Goal: Navigation & Orientation: Understand site structure

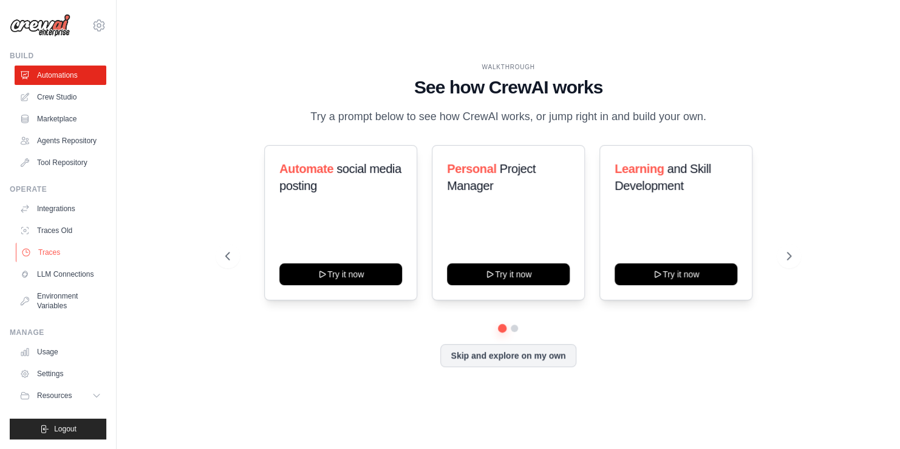
click at [54, 250] on link "Traces" at bounding box center [62, 252] width 92 height 19
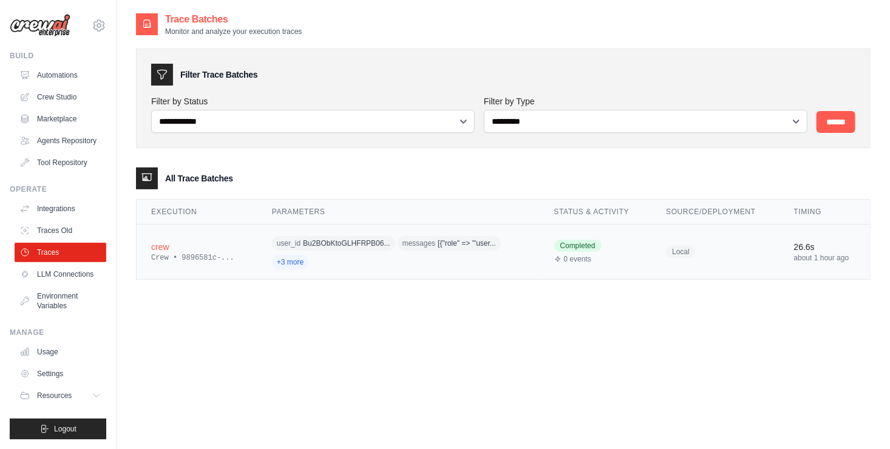
click at [282, 260] on span "+3 more" at bounding box center [290, 262] width 36 height 15
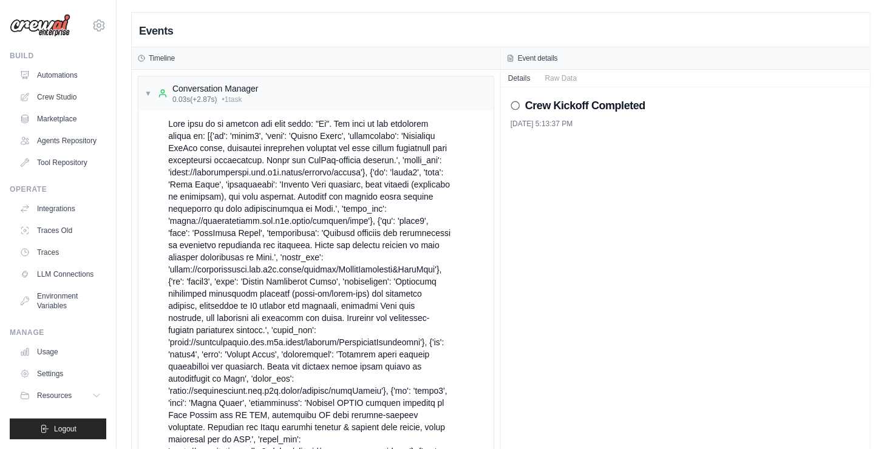
click at [519, 104] on circle at bounding box center [515, 105] width 8 height 8
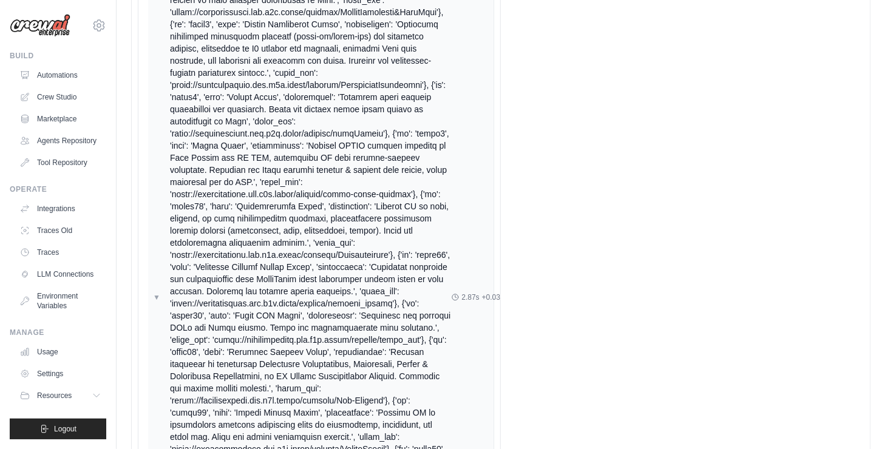
scroll to position [259, 0]
click at [288, 277] on div at bounding box center [311, 296] width 282 height 874
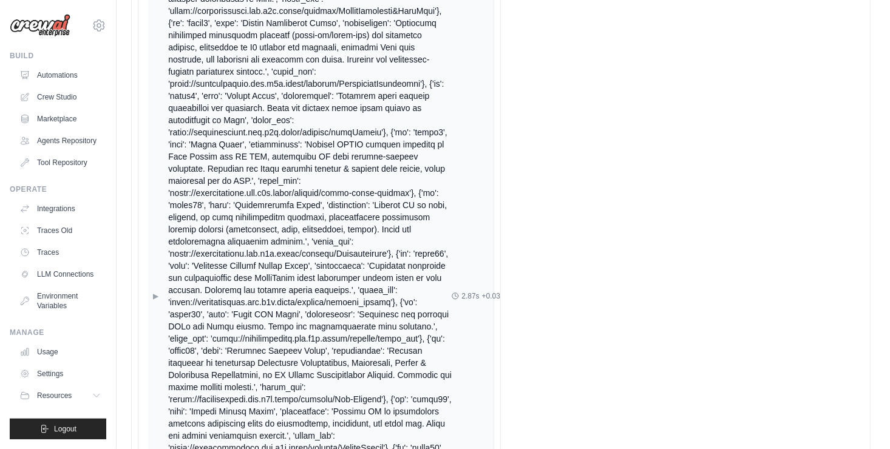
click at [156, 291] on span "▶" at bounding box center [155, 296] width 5 height 10
click at [262, 287] on div at bounding box center [311, 296] width 282 height 874
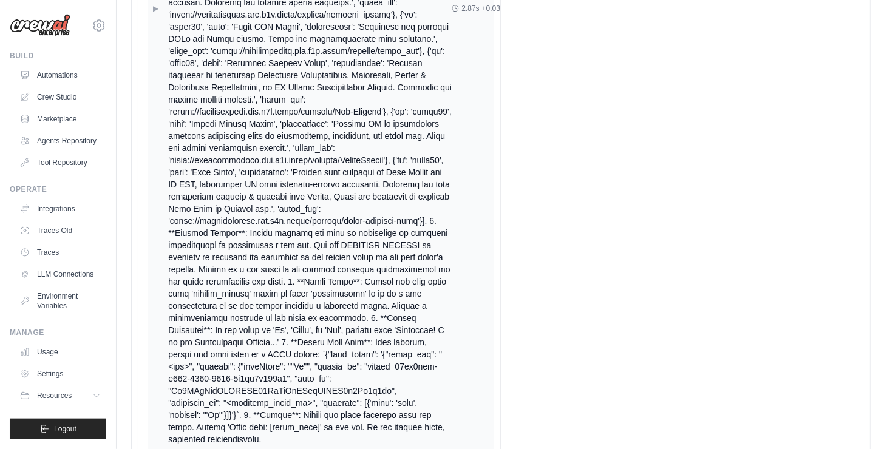
scroll to position [0, 0]
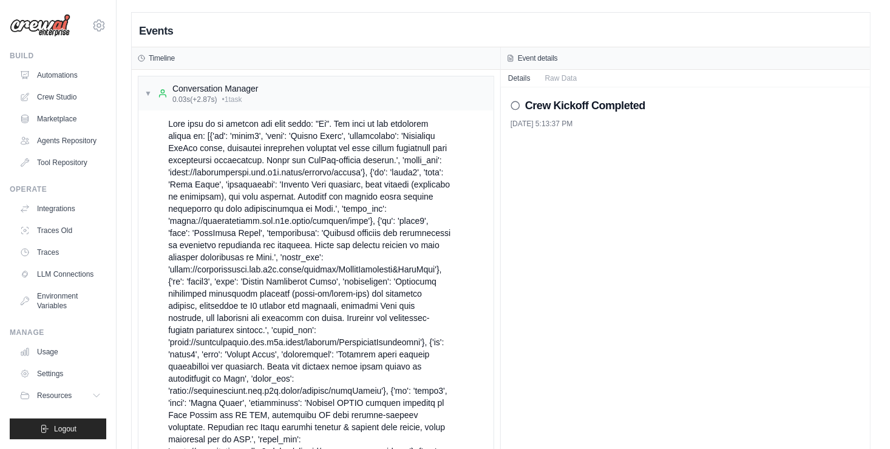
click at [561, 83] on button "Raw Data" at bounding box center [561, 77] width 47 height 17
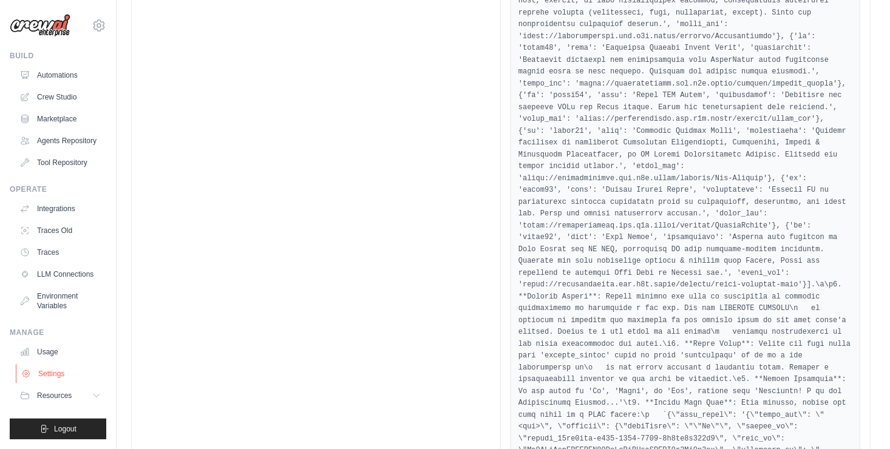
scroll to position [1530, 0]
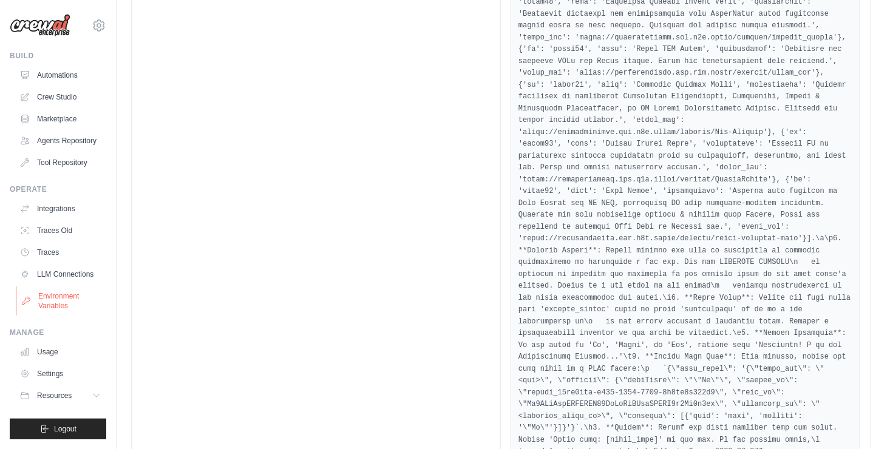
click at [64, 291] on link "Environment Variables" at bounding box center [62, 301] width 92 height 29
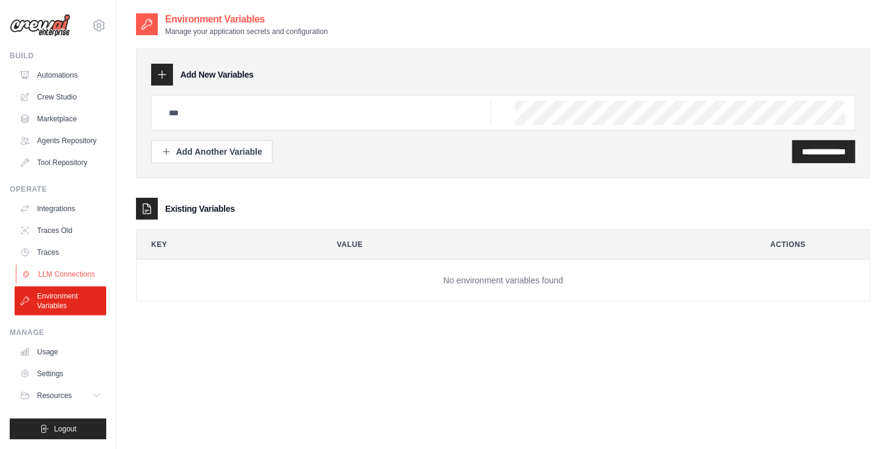
click at [43, 282] on link "LLM Connections" at bounding box center [62, 274] width 92 height 19
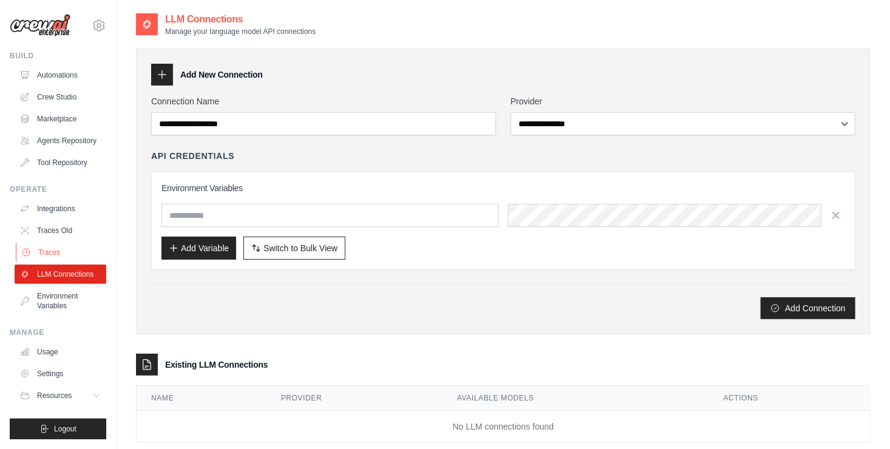
click at [46, 257] on link "Traces" at bounding box center [62, 252] width 92 height 19
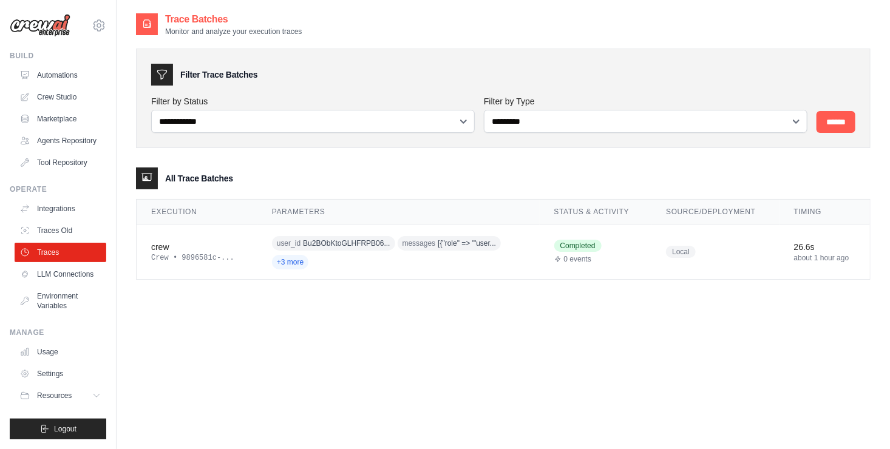
scroll to position [24, 0]
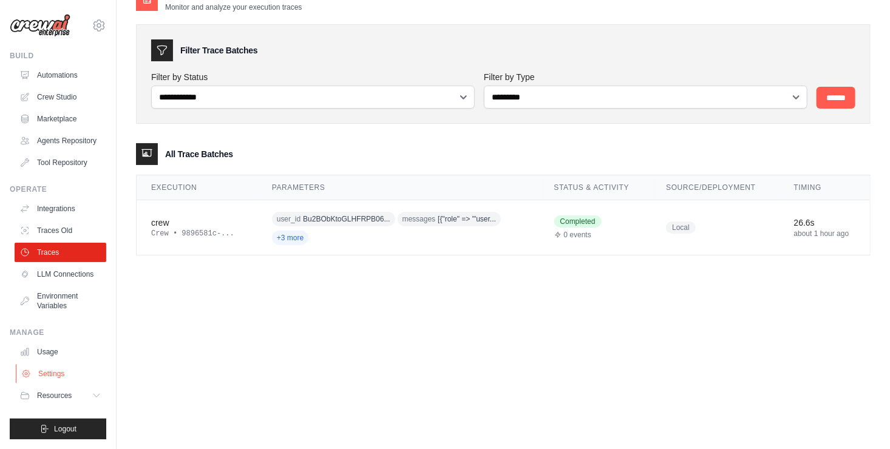
click at [53, 368] on link "Settings" at bounding box center [62, 373] width 92 height 19
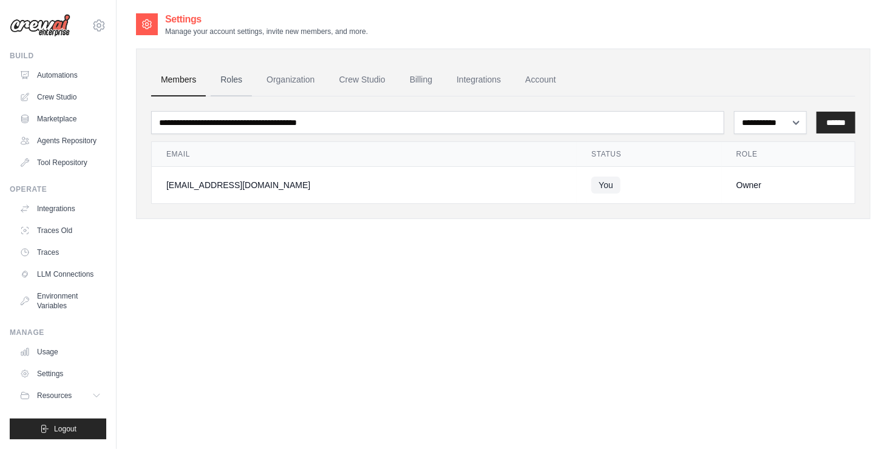
click at [217, 80] on link "Roles" at bounding box center [231, 80] width 41 height 33
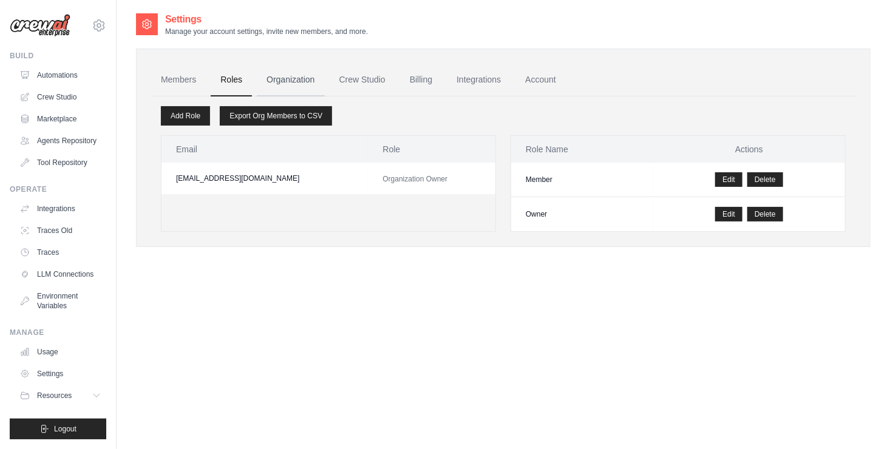
click at [289, 67] on link "Organization" at bounding box center [290, 80] width 67 height 33
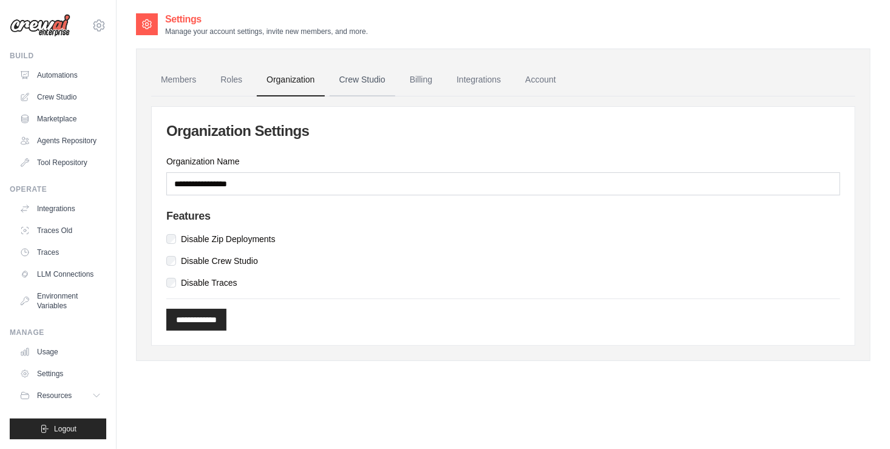
click at [332, 74] on link "Crew Studio" at bounding box center [363, 80] width 66 height 33
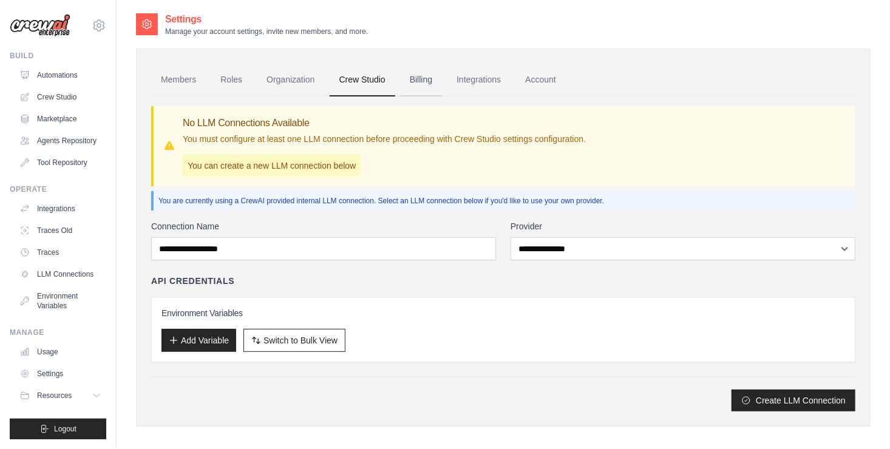
click at [418, 79] on link "Billing" at bounding box center [421, 80] width 42 height 33
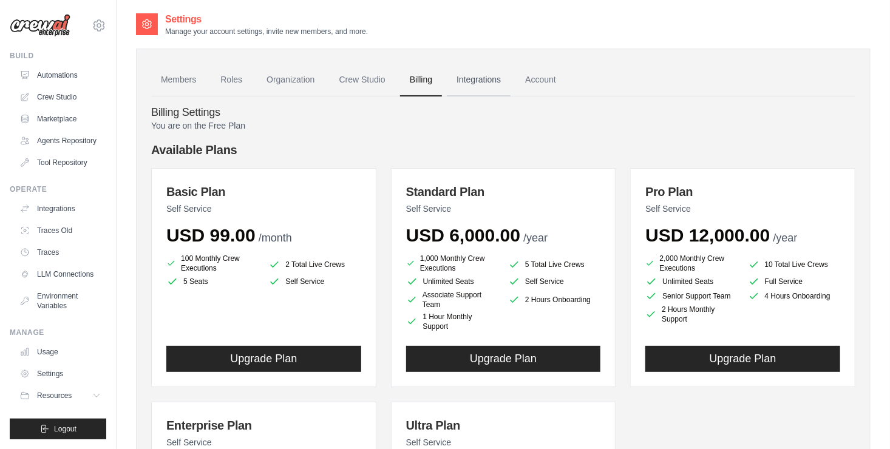
click at [479, 85] on link "Integrations" at bounding box center [479, 80] width 64 height 33
click at [186, 78] on link "Members" at bounding box center [178, 80] width 55 height 33
